Goal: Navigation & Orientation: Find specific page/section

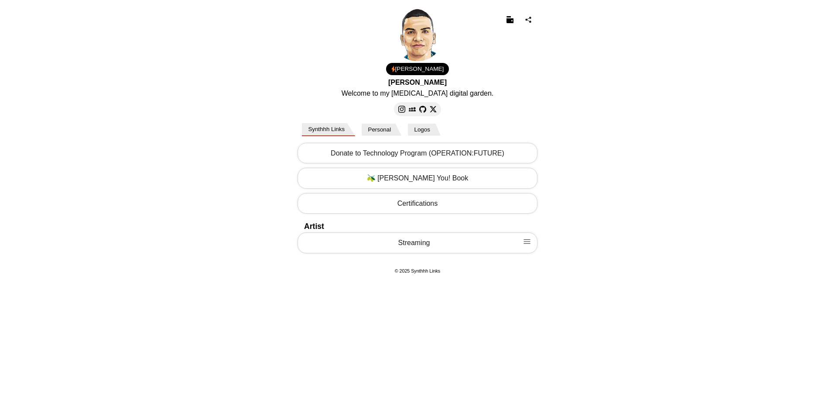
select select "US"
click at [374, 131] on button "Personal" at bounding box center [382, 129] width 40 height 12
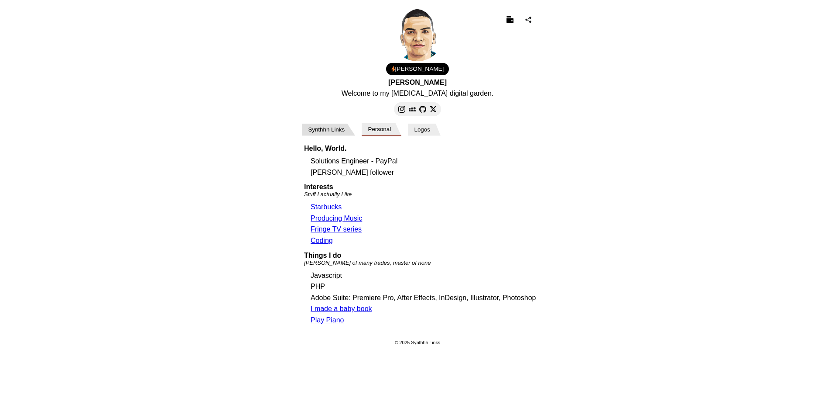
click at [333, 130] on button "Synthhh Links" at bounding box center [328, 129] width 53 height 12
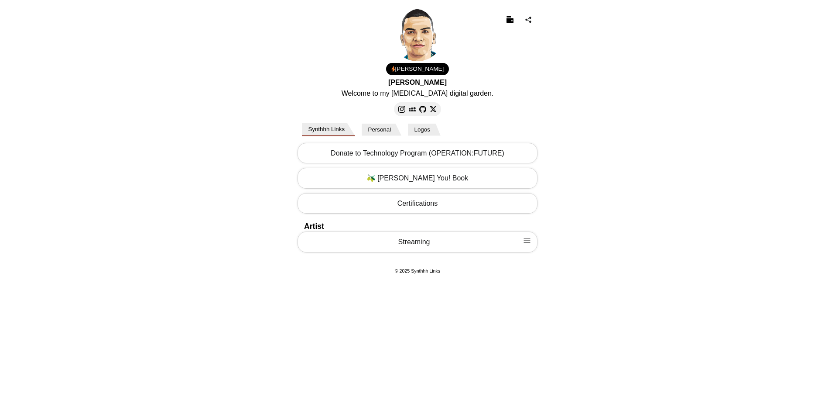
click at [362, 236] on link "Streaming" at bounding box center [418, 241] width 240 height 21
click at [356, 238] on link "Streaming" at bounding box center [418, 241] width 240 height 21
drag, startPoint x: 356, startPoint y: 238, endPoint x: 239, endPoint y: 230, distance: 117.3
click at [239, 230] on body "[PERSON_NAME] Welcome to my [MEDICAL_DATA] digital garden. 1.00 USD Email Loadi…" at bounding box center [417, 163] width 835 height 326
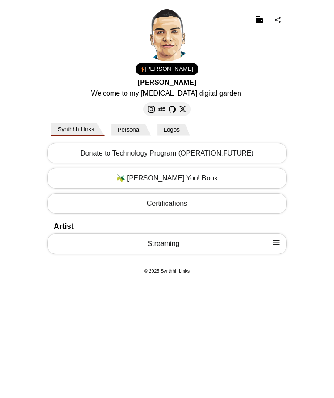
click at [159, 247] on link "Streaming" at bounding box center [167, 243] width 240 height 21
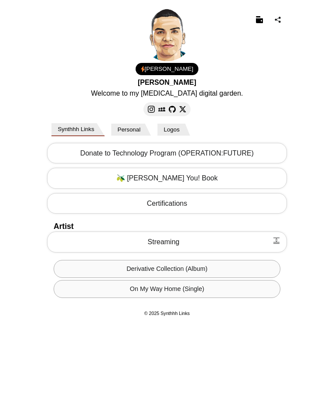
click at [276, 247] on span at bounding box center [276, 241] width 7 height 11
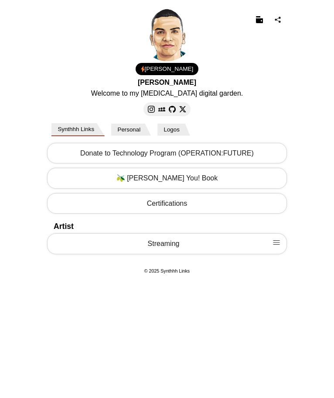
click at [279, 244] on img at bounding box center [276, 242] width 7 height 7
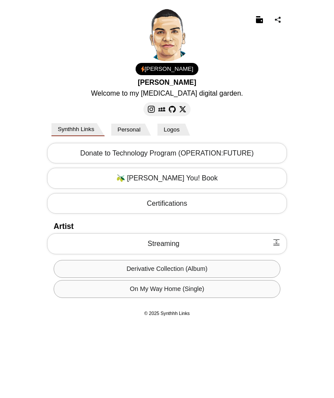
click at [279, 244] on img at bounding box center [276, 242] width 7 height 7
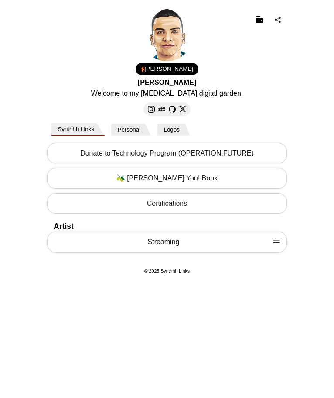
click at [261, 241] on link "Streaming" at bounding box center [167, 241] width 240 height 21
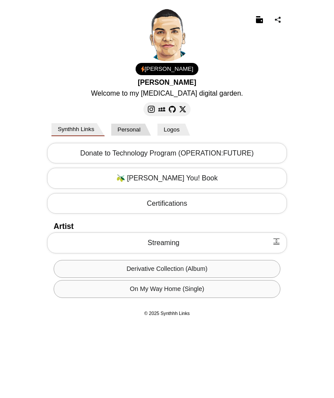
click at [144, 130] on button "Personal" at bounding box center [131, 129] width 40 height 12
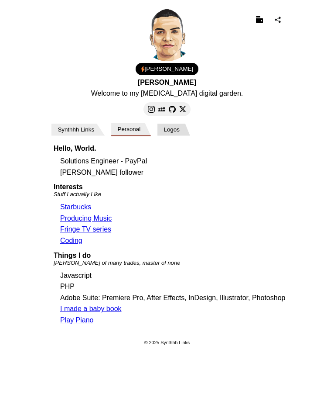
click at [175, 130] on button "Logos" at bounding box center [174, 129] width 33 height 12
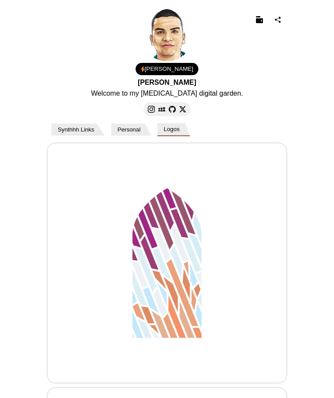
click at [120, 225] on img at bounding box center [167, 263] width 239 height 240
click at [225, 251] on img at bounding box center [167, 263] width 239 height 240
click at [84, 129] on button "Synthhh Links" at bounding box center [77, 129] width 53 height 12
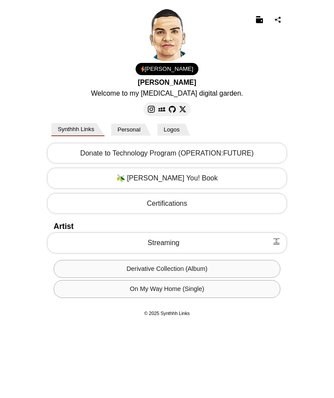
click at [26, 199] on body "[PERSON_NAME] Welcome to my [MEDICAL_DATA] digital garden. 1.00 USD Email Loadi…" at bounding box center [167, 163] width 334 height 326
